Goal: Task Accomplishment & Management: Manage account settings

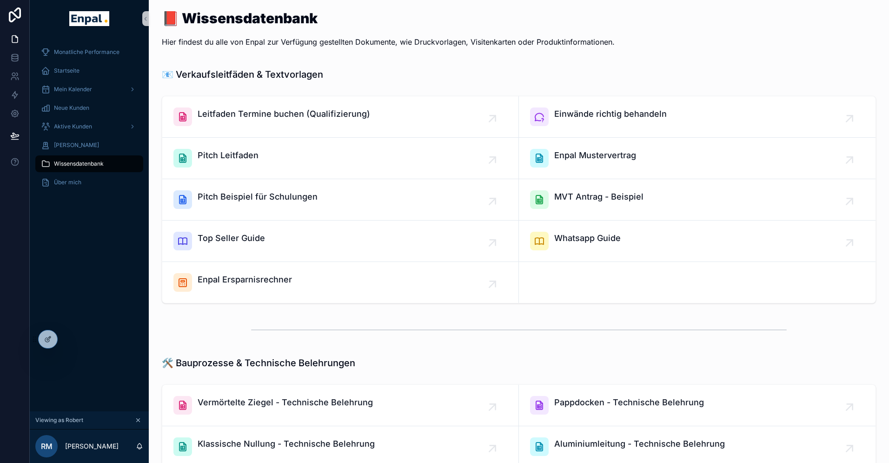
scroll to position [11, 0]
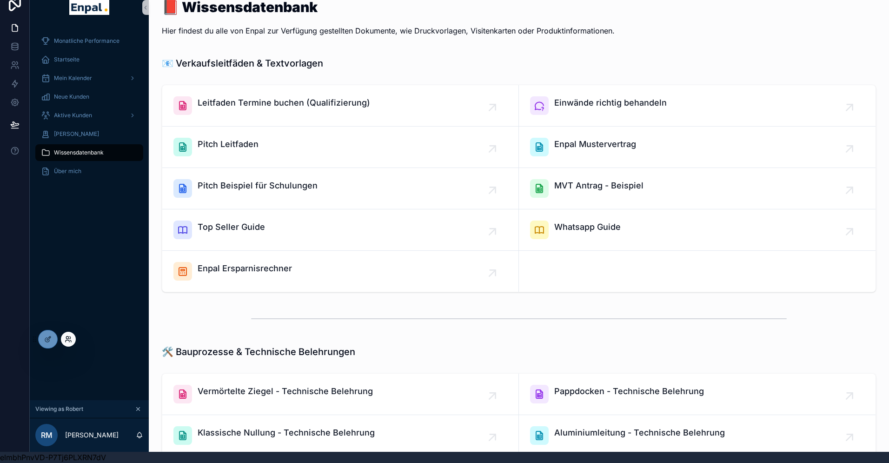
click at [67, 340] on icon at bounding box center [68, 341] width 4 height 2
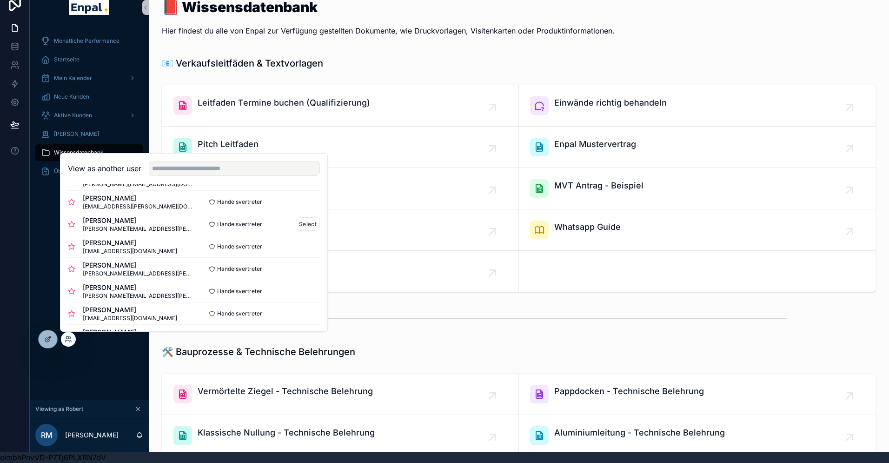
scroll to position [72, 0]
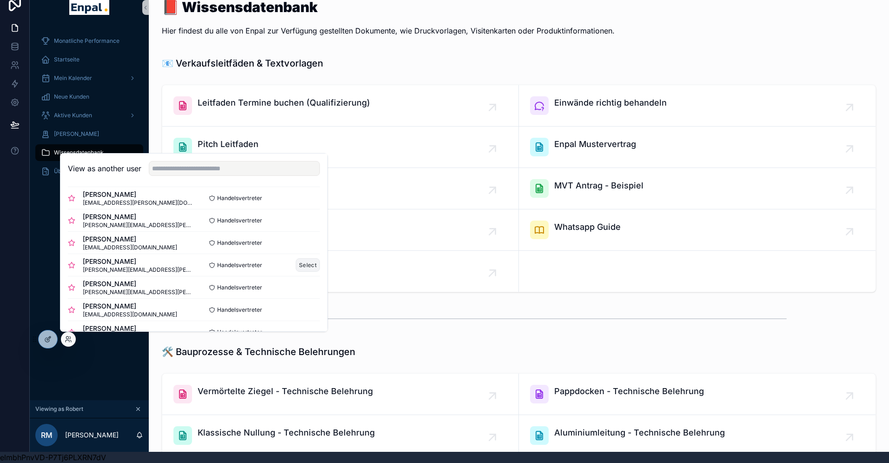
click at [306, 265] on button "Select" at bounding box center [308, 264] width 24 height 13
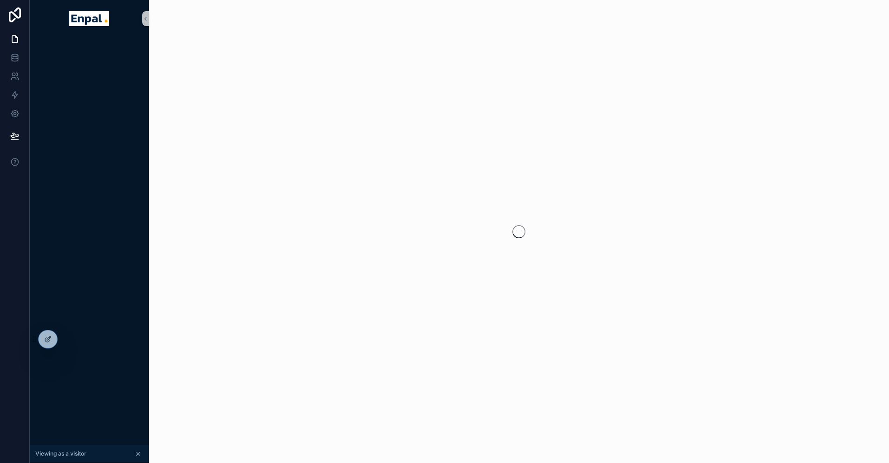
scroll to position [11, 0]
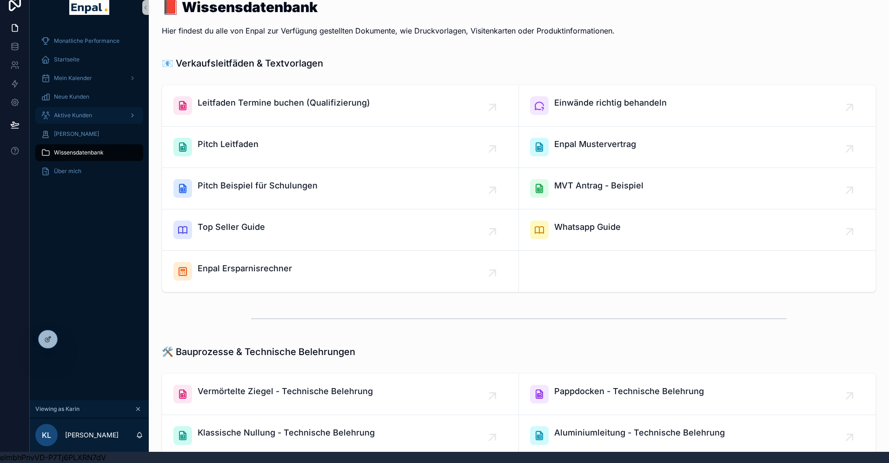
click at [75, 118] on span "Aktive Kunden" at bounding box center [73, 115] width 38 height 7
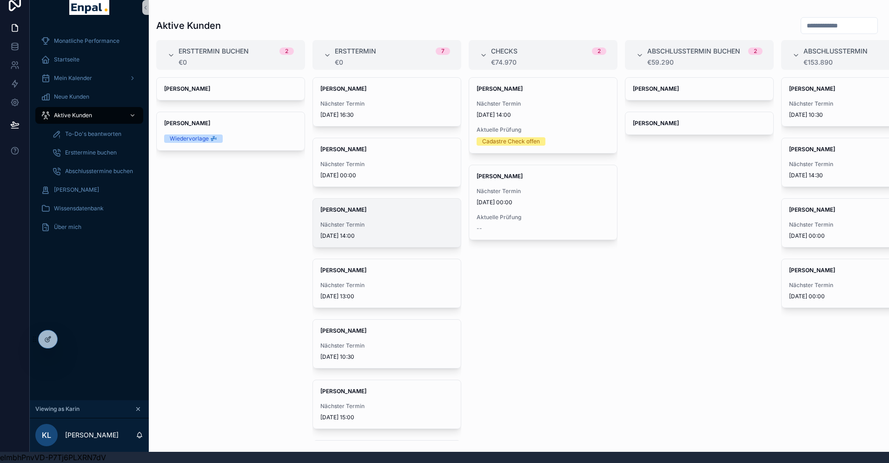
click at [336, 228] on div "Nächster Termin 14.10.2025 14:00" at bounding box center [386, 230] width 133 height 19
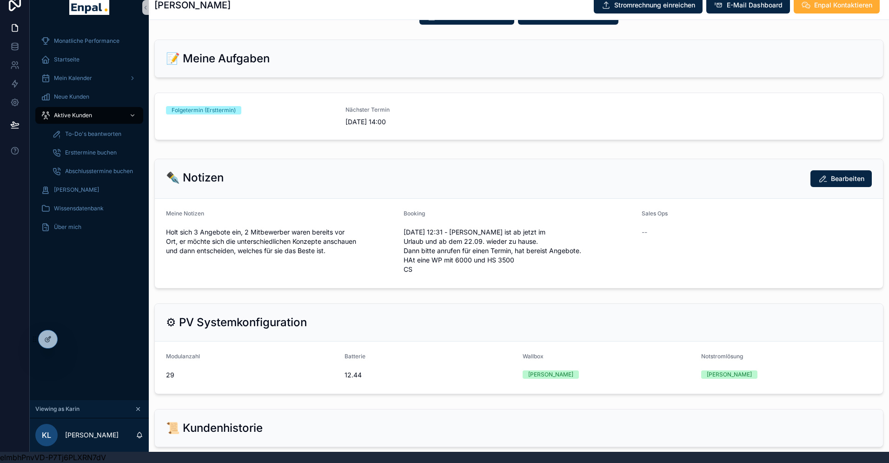
scroll to position [450, 0]
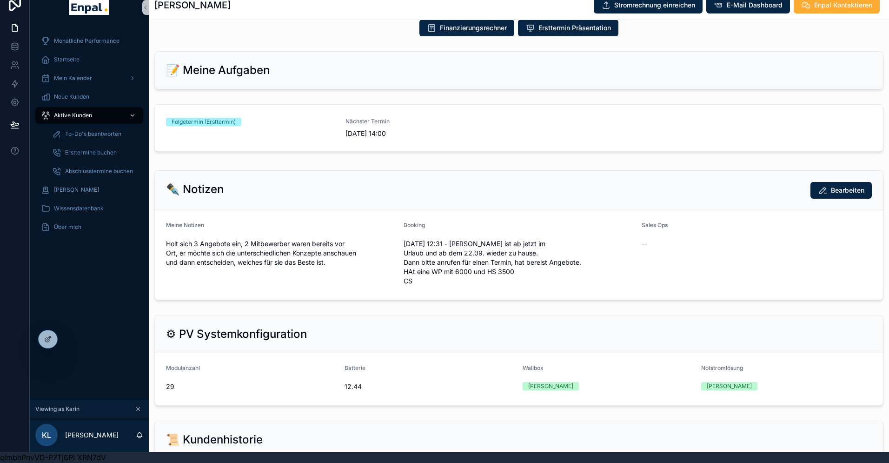
click at [326, 137] on div "Folgetermin (Ersttermin)" at bounding box center [250, 128] width 168 height 20
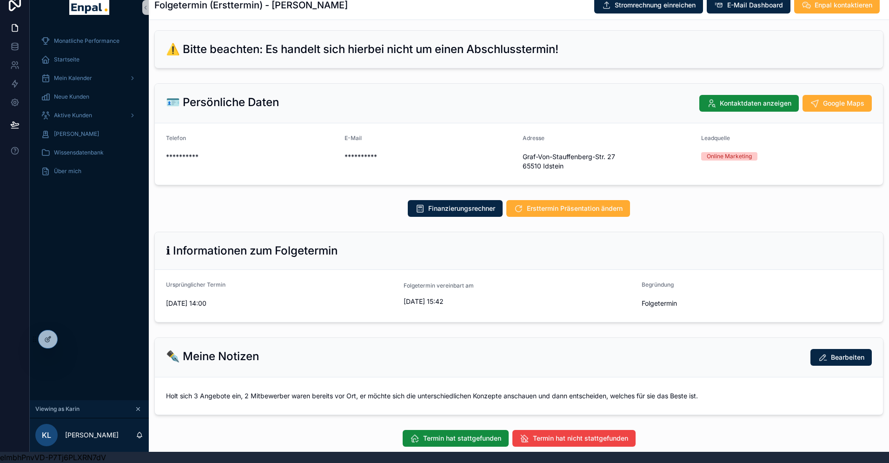
scroll to position [116, 0]
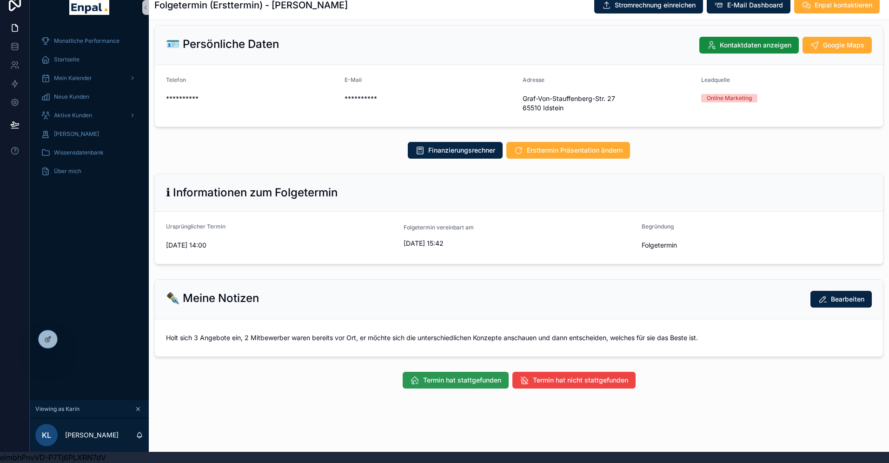
click at [466, 376] on span "Termin hat stattgefunden" at bounding box center [462, 379] width 78 height 9
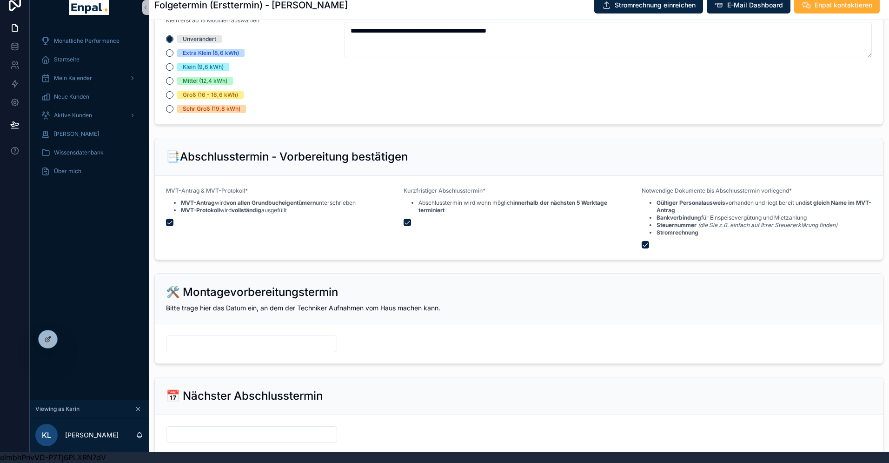
scroll to position [1235, 0]
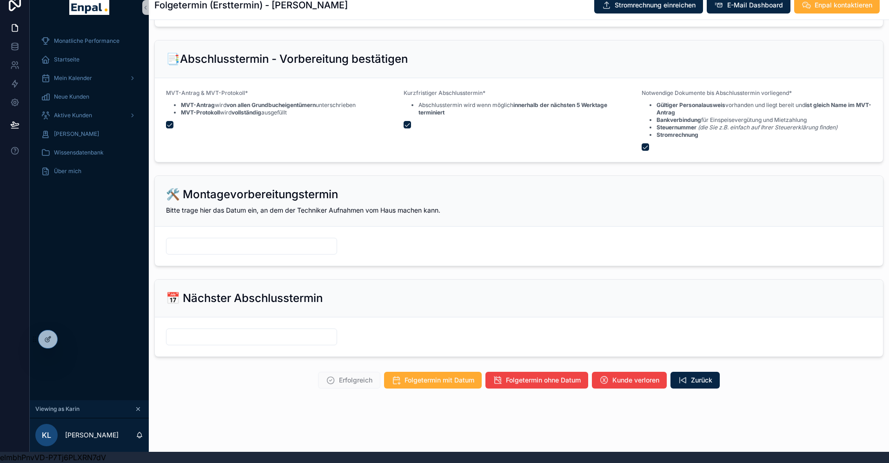
click at [200, 227] on form "scrollable content" at bounding box center [519, 246] width 728 height 39
click at [200, 228] on form "scrollable content" at bounding box center [519, 246] width 728 height 39
click at [202, 229] on form "scrollable content" at bounding box center [519, 246] width 728 height 39
click at [191, 229] on form "scrollable content" at bounding box center [519, 246] width 728 height 39
click at [184, 230] on form "scrollable content" at bounding box center [519, 246] width 728 height 39
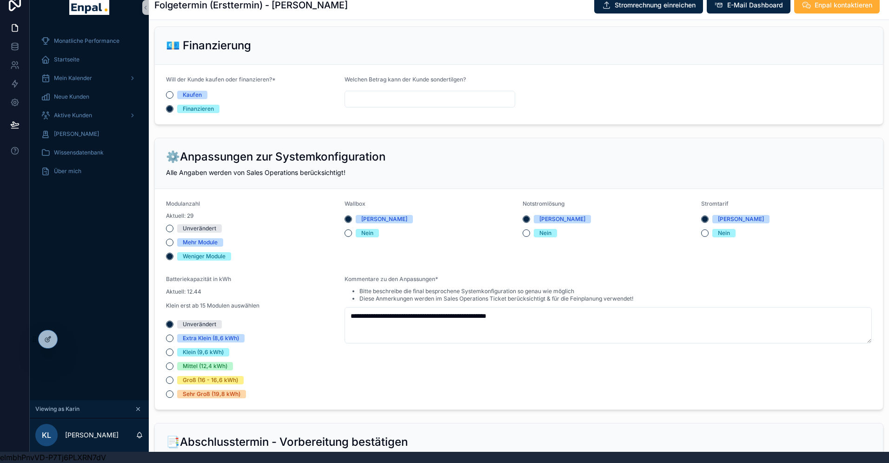
scroll to position [864, 0]
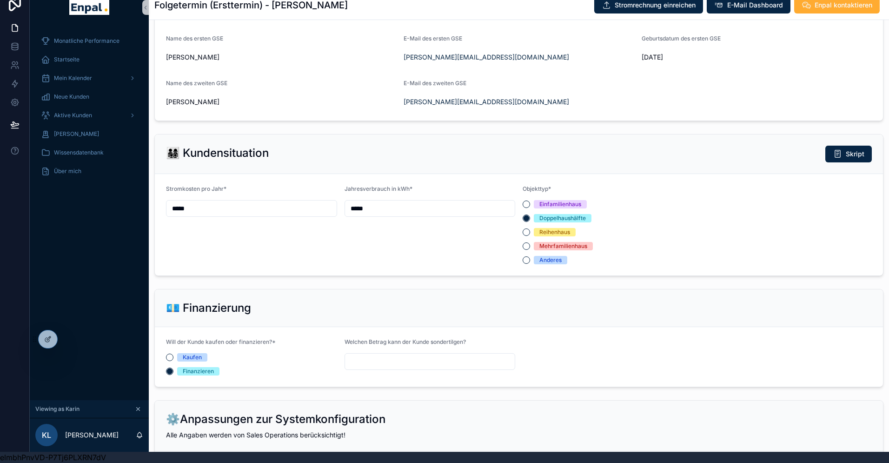
type input "**********"
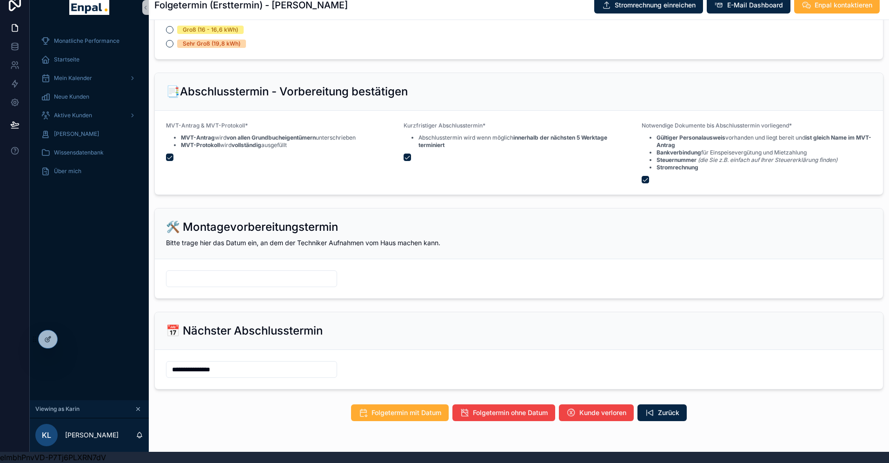
scroll to position [1217, 0]
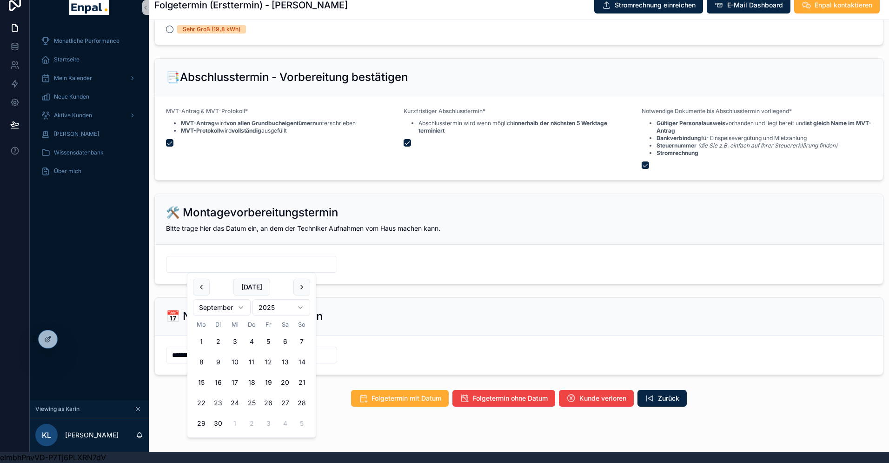
click at [207, 261] on input "scrollable content" at bounding box center [252, 264] width 170 height 13
click at [241, 304] on html "**********" at bounding box center [444, 226] width 889 height 474
click at [217, 359] on button "7" at bounding box center [218, 362] width 17 height 17
type input "*********"
click at [160, 374] on form "**********" at bounding box center [519, 354] width 728 height 39
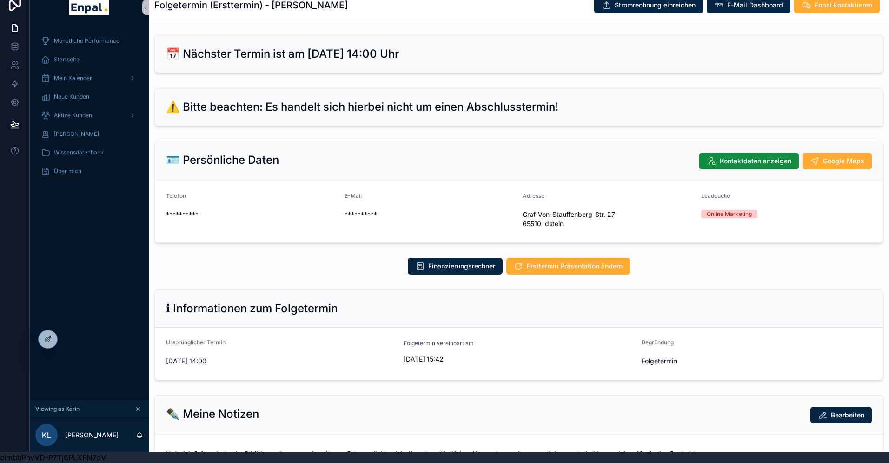
scroll to position [0, 0]
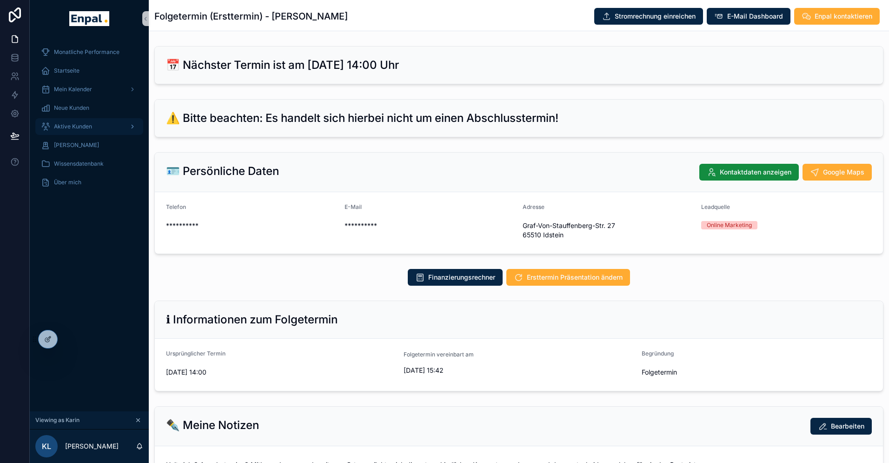
click at [82, 132] on div "Aktive Kunden" at bounding box center [89, 126] width 97 height 15
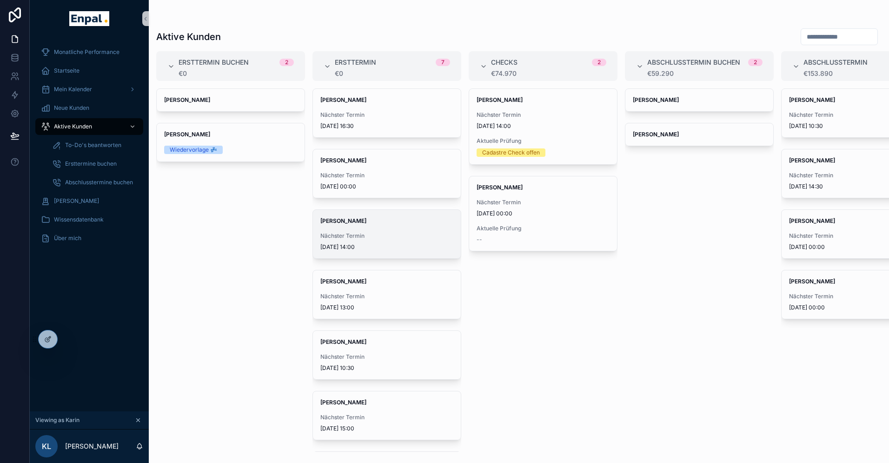
click at [347, 240] on div "Nächster Termin 14.10.2025 14:00" at bounding box center [386, 241] width 133 height 19
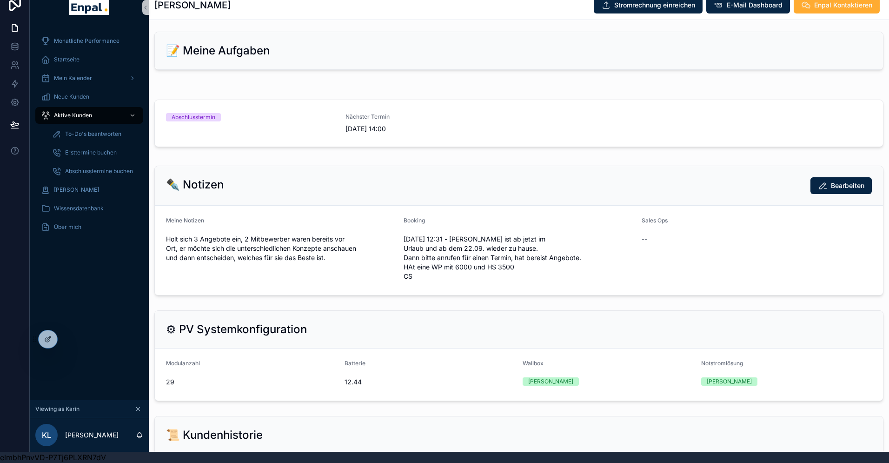
scroll to position [486, 0]
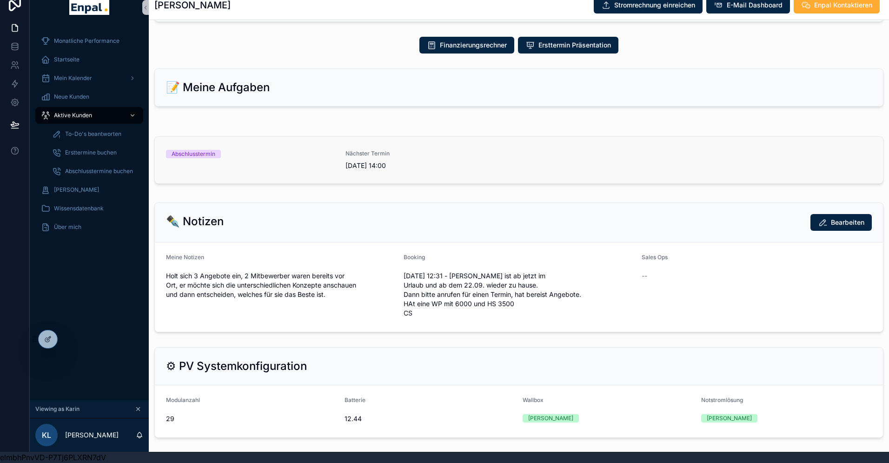
click at [314, 162] on div "Abschlusstermin" at bounding box center [250, 160] width 168 height 20
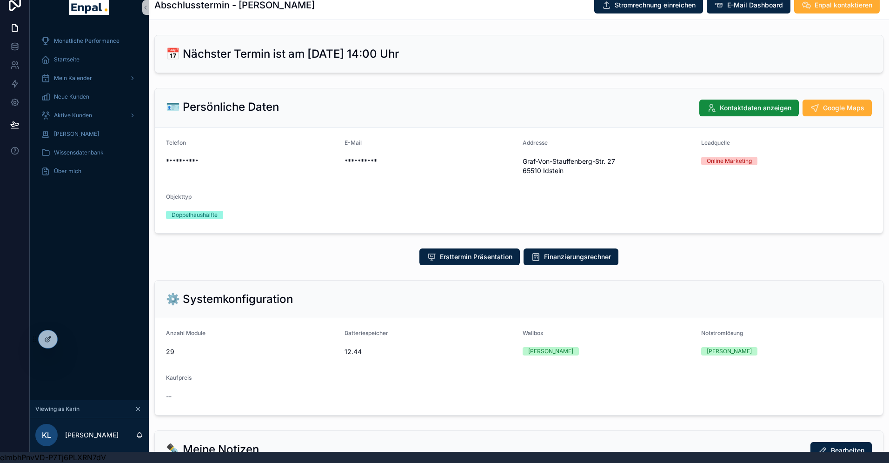
scroll to position [179, 0]
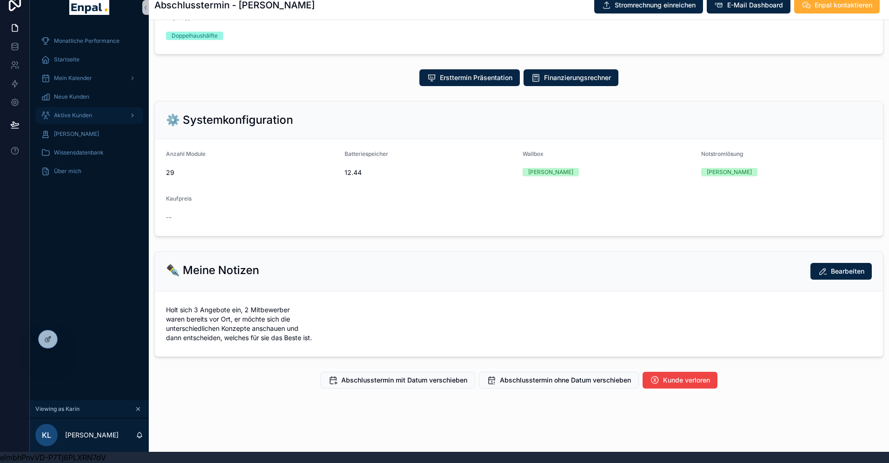
click at [73, 116] on span "Aktive Kunden" at bounding box center [73, 115] width 38 height 7
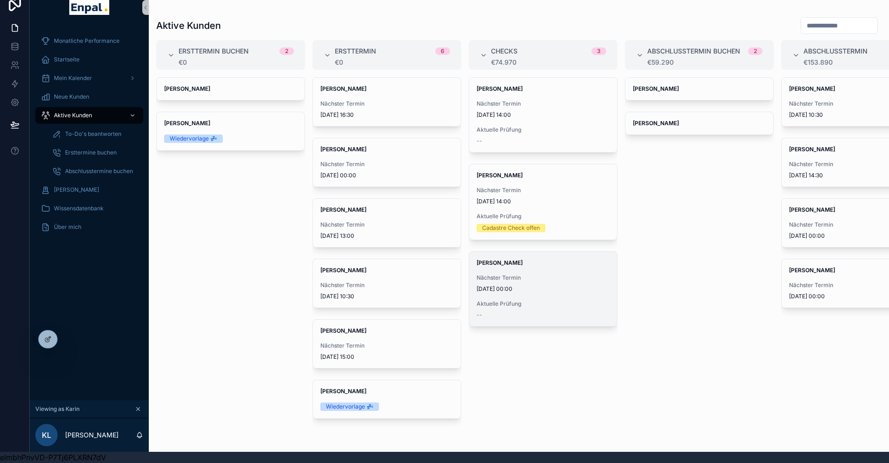
click at [508, 291] on span "8.10.2025 00:00" at bounding box center [543, 288] width 133 height 7
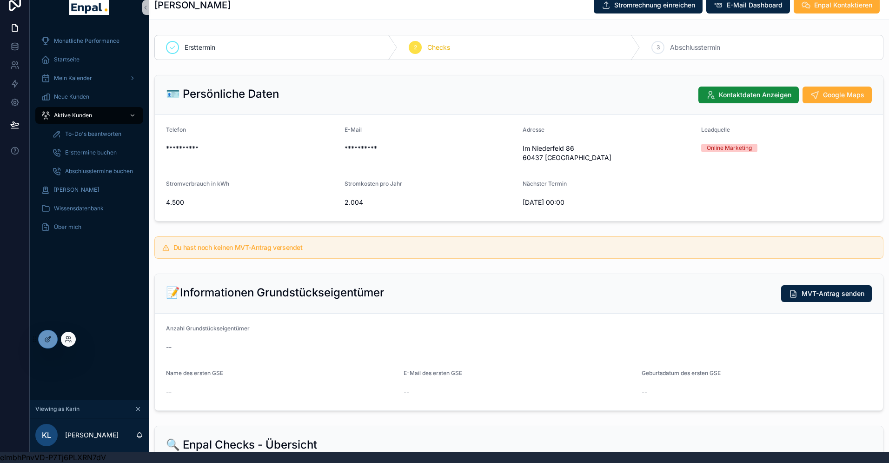
click at [72, 336] on div at bounding box center [68, 339] width 15 height 15
click at [71, 337] on icon at bounding box center [68, 338] width 7 height 7
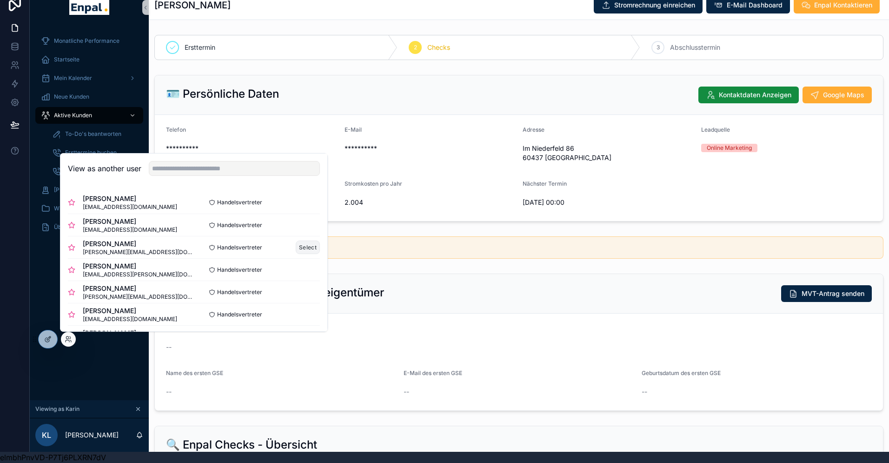
click at [298, 245] on button "Select" at bounding box center [308, 246] width 24 height 13
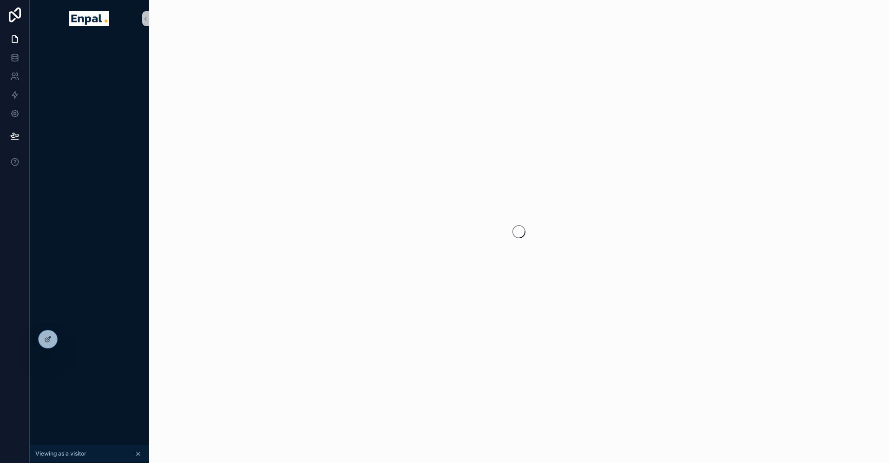
scroll to position [11, 0]
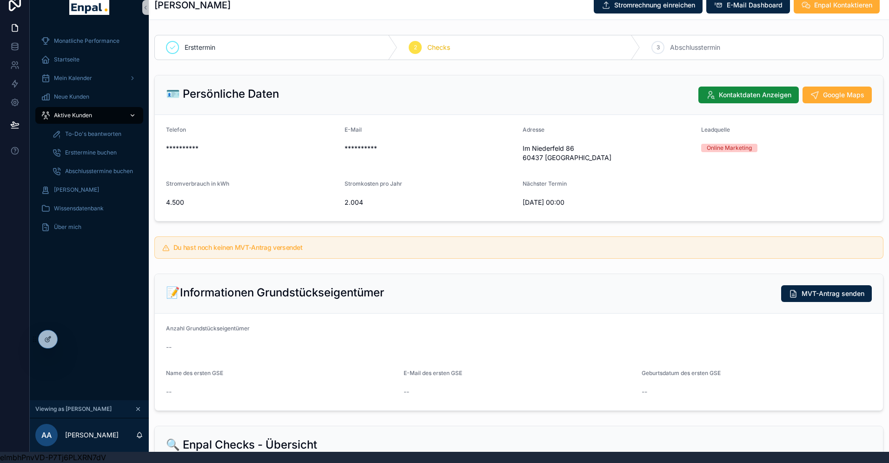
click at [69, 113] on span "Aktive Kunden" at bounding box center [73, 115] width 38 height 7
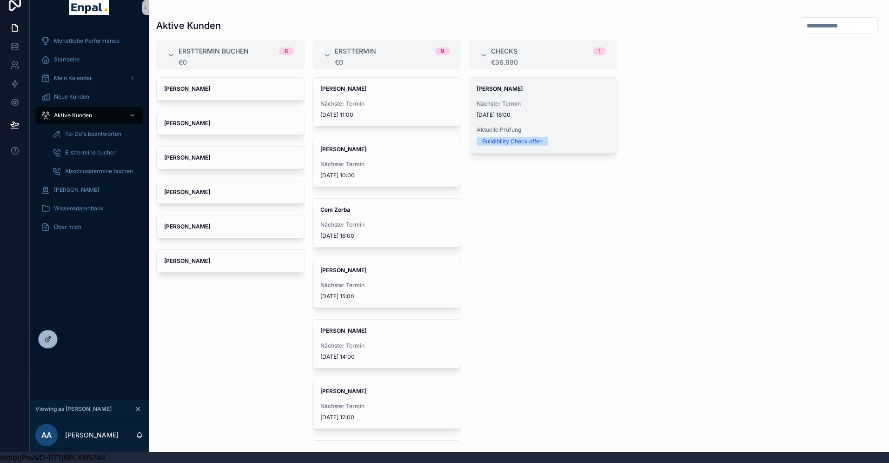
click at [500, 110] on div "Nächster Termin [DATE] 16:00" at bounding box center [543, 109] width 133 height 19
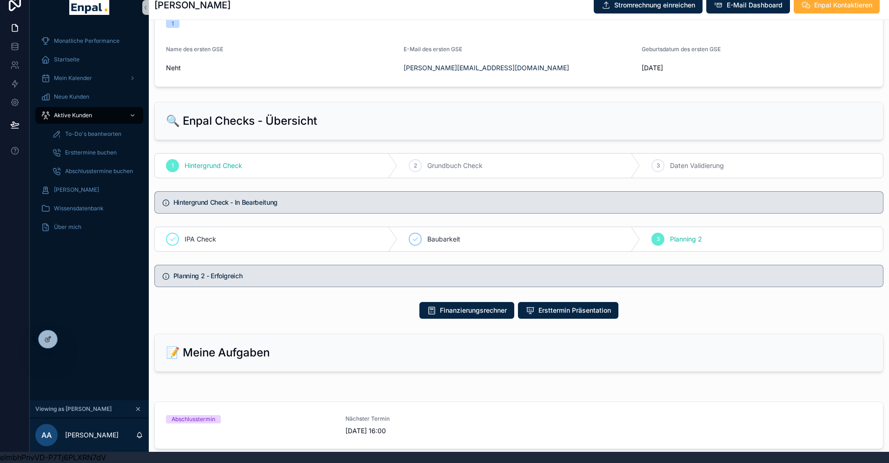
scroll to position [394, 0]
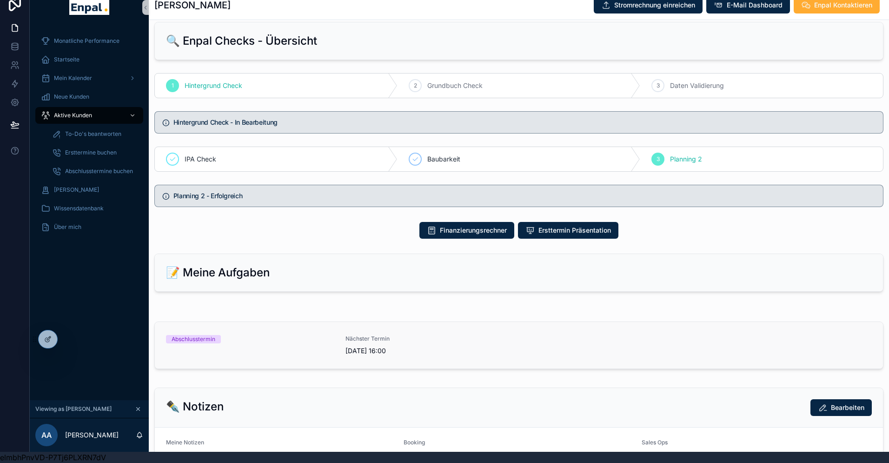
click at [387, 355] on span "2.10.2025 16:00" at bounding box center [430, 350] width 168 height 9
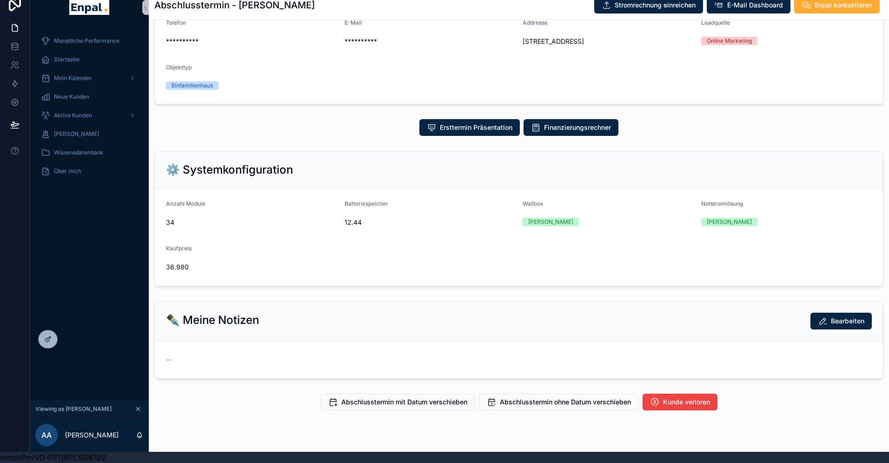
scroll to position [151, 0]
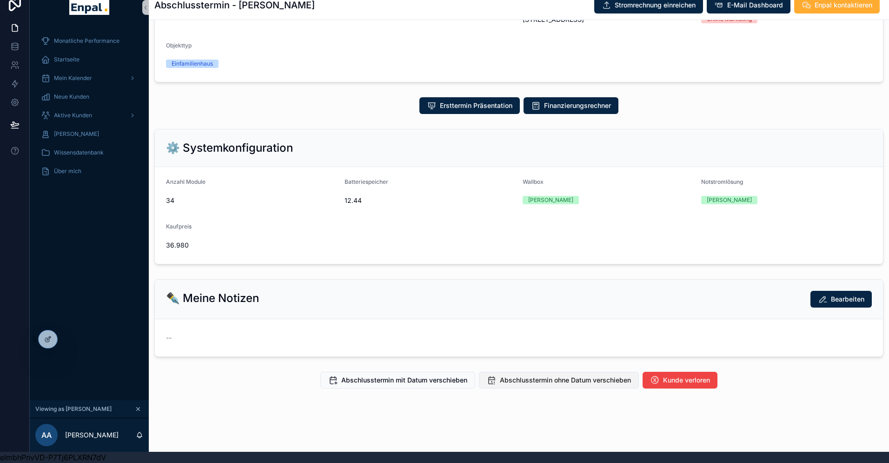
click at [550, 380] on span "Abschlusstermin ohne Datum verschieben" at bounding box center [565, 379] width 131 height 9
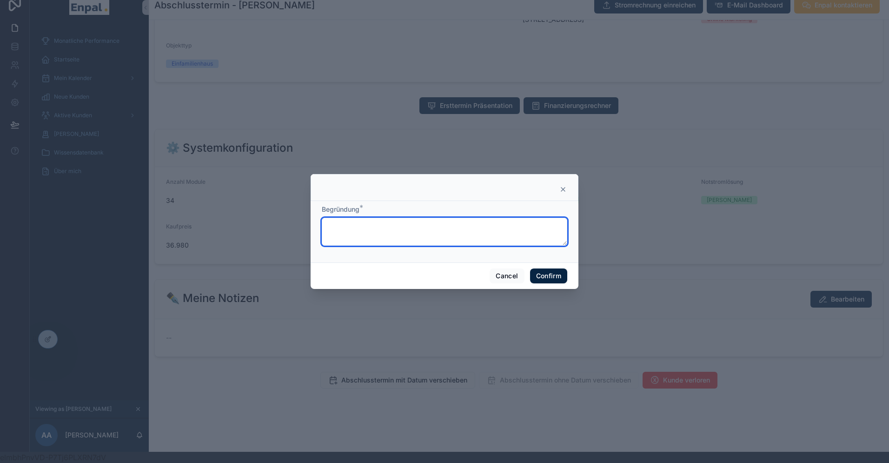
click at [400, 231] on textarea at bounding box center [445, 232] width 246 height 28
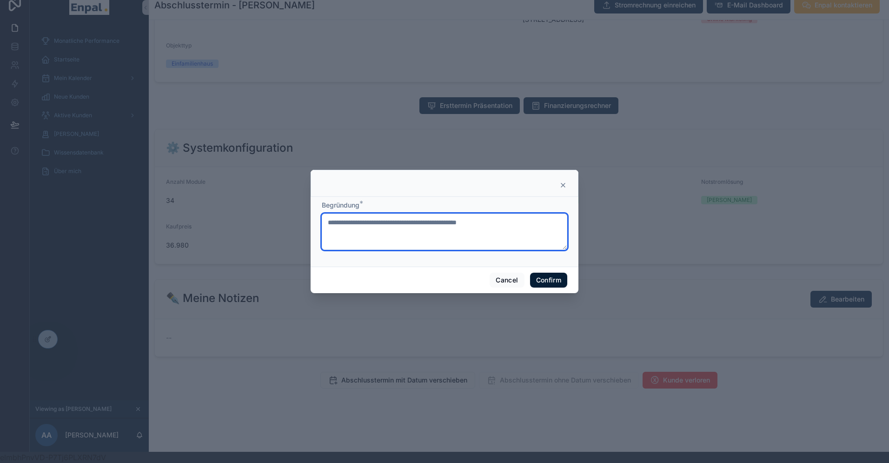
type textarea "**********"
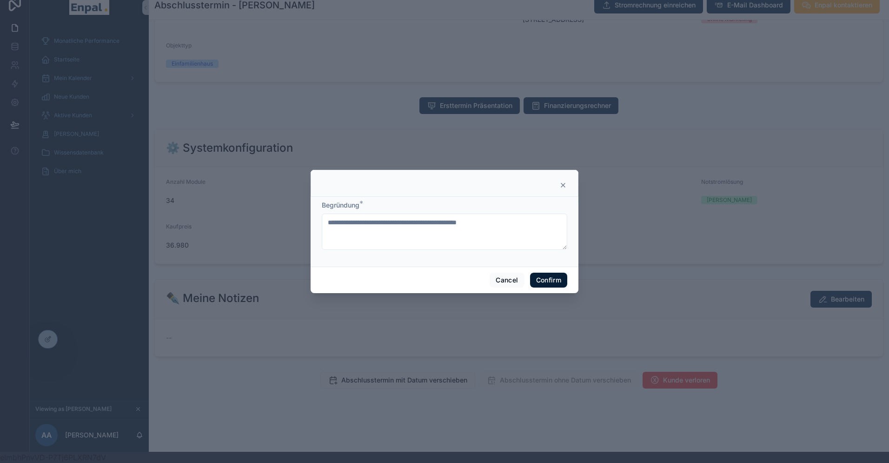
click at [546, 280] on button "Confirm" at bounding box center [548, 280] width 37 height 15
